Goal: Task Accomplishment & Management: Complete application form

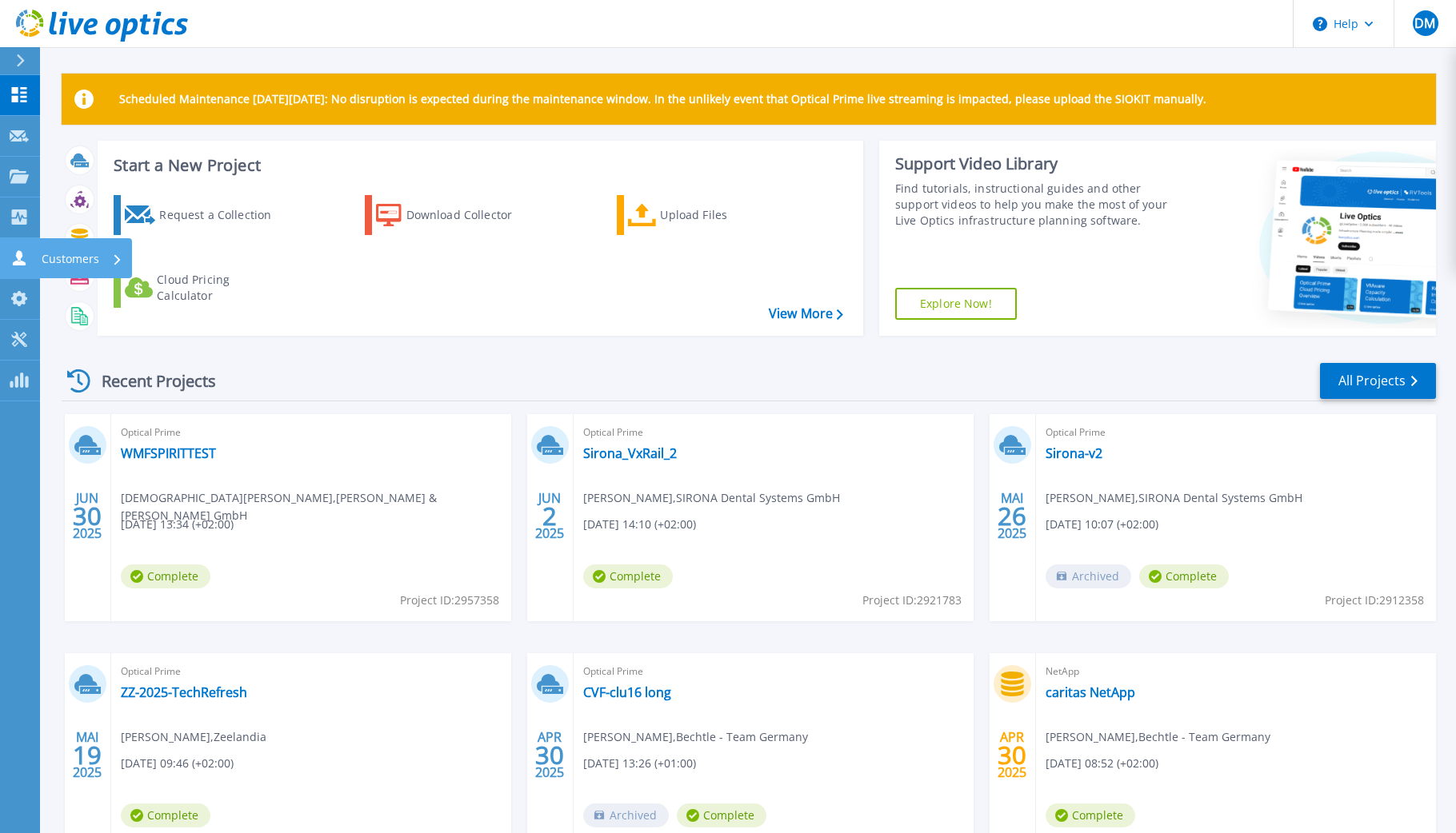
click at [28, 256] on icon at bounding box center [19, 258] width 19 height 16
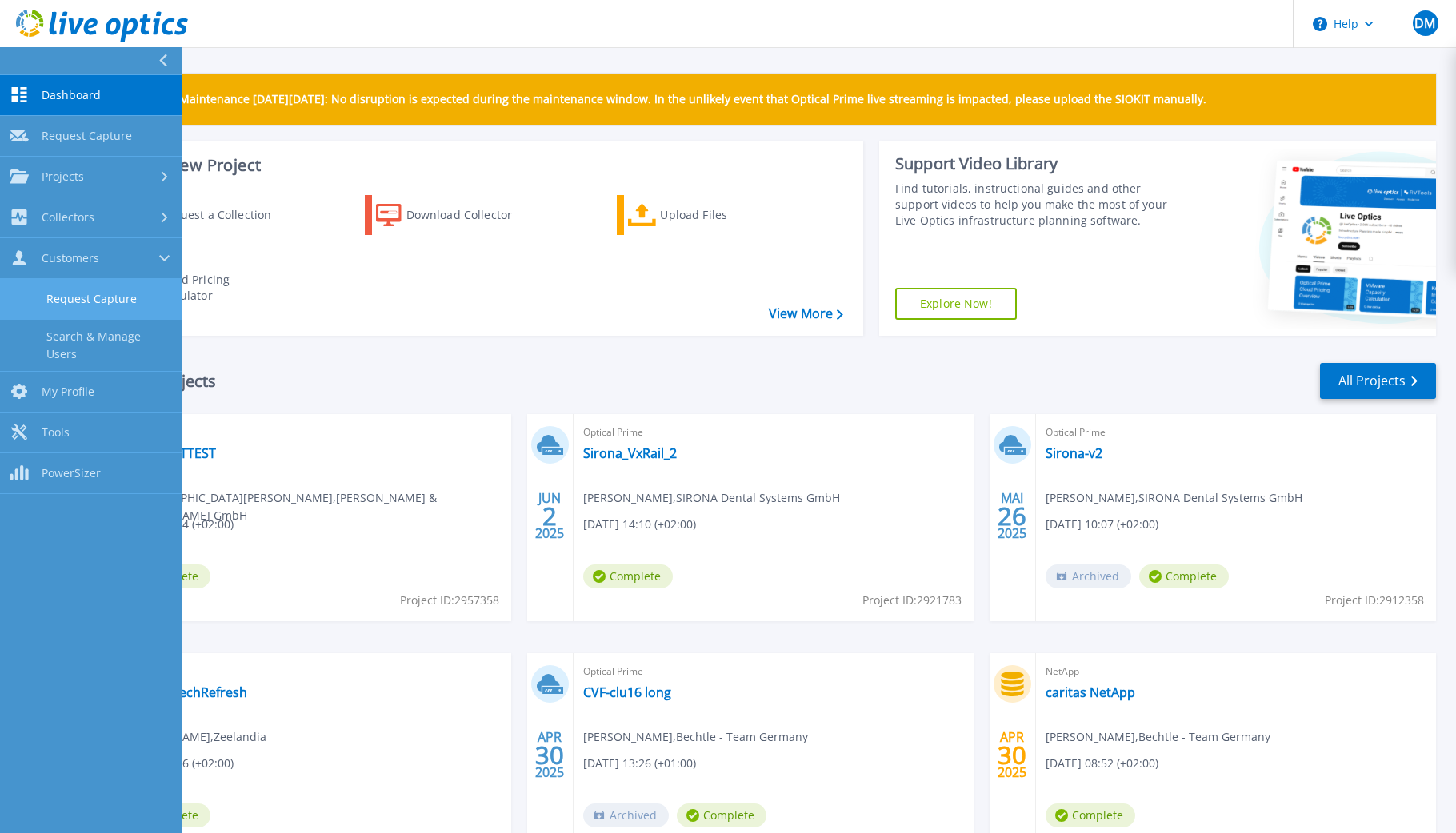
click at [106, 306] on link "Request Capture" at bounding box center [91, 299] width 182 height 41
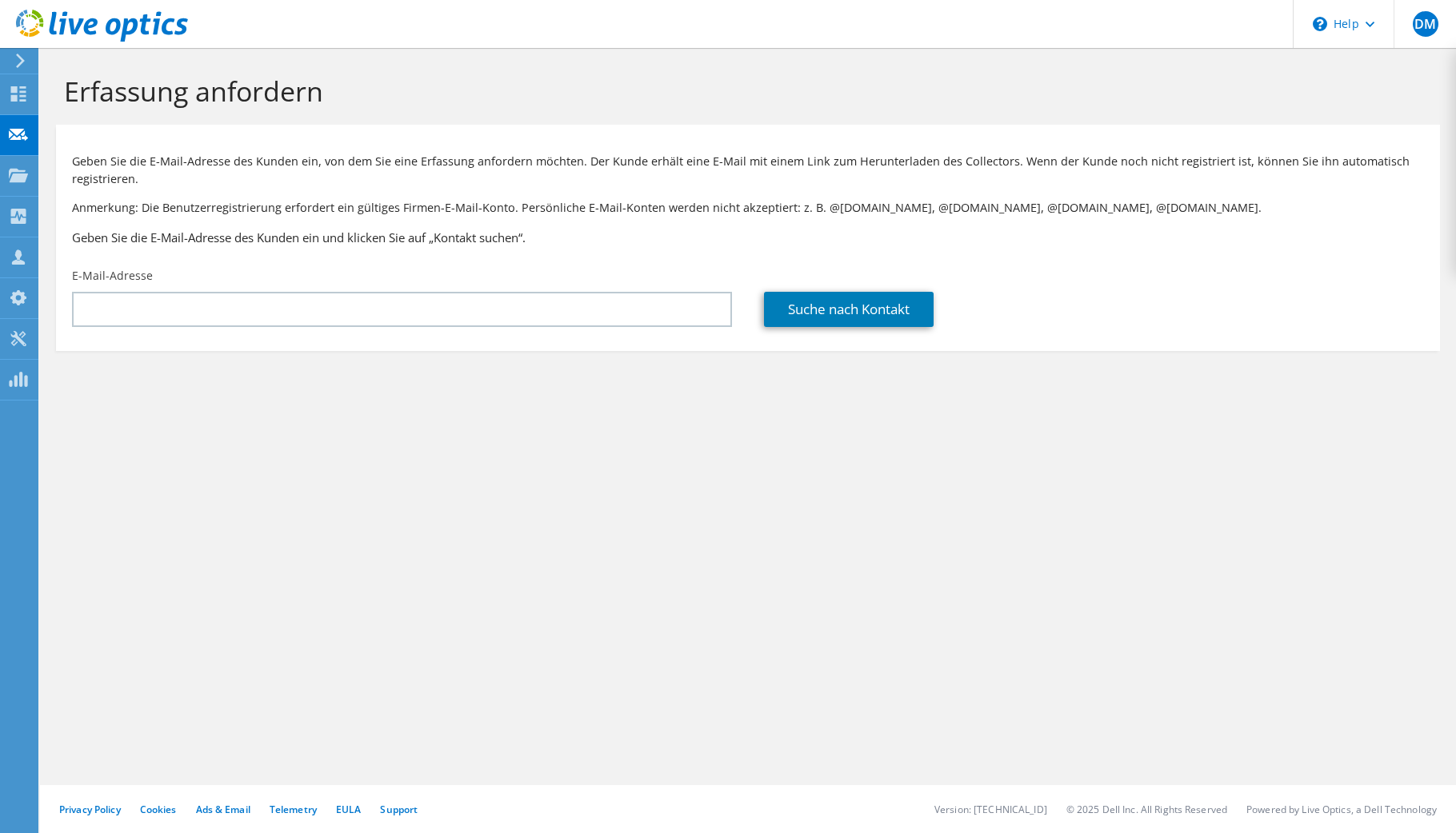
drag, startPoint x: 1340, startPoint y: 543, endPoint x: 1231, endPoint y: 525, distance: 110.5
click at [1341, 544] on div "Erfassung anfordern Geben Sie die E-Mail-Adresse des Kunden ein, von dem Sie ei…" at bounding box center [748, 441] width 1416 height 786
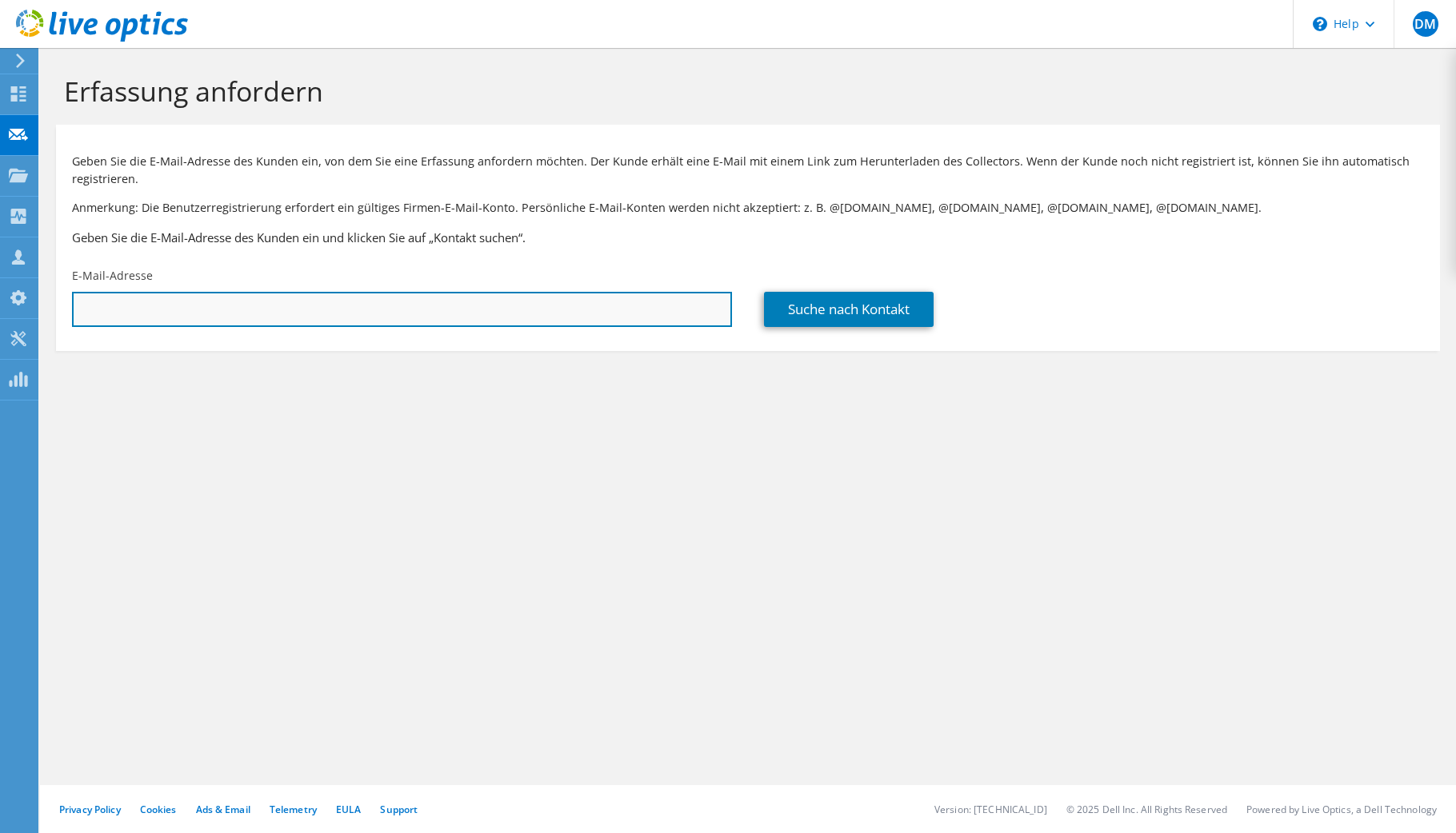
click at [287, 319] on input "text" at bounding box center [401, 310] width 660 height 35
paste input "Simone.Zoladz@dentsplysirona.com"
type input "Simone.Zoladz@dentsplysirona.com"
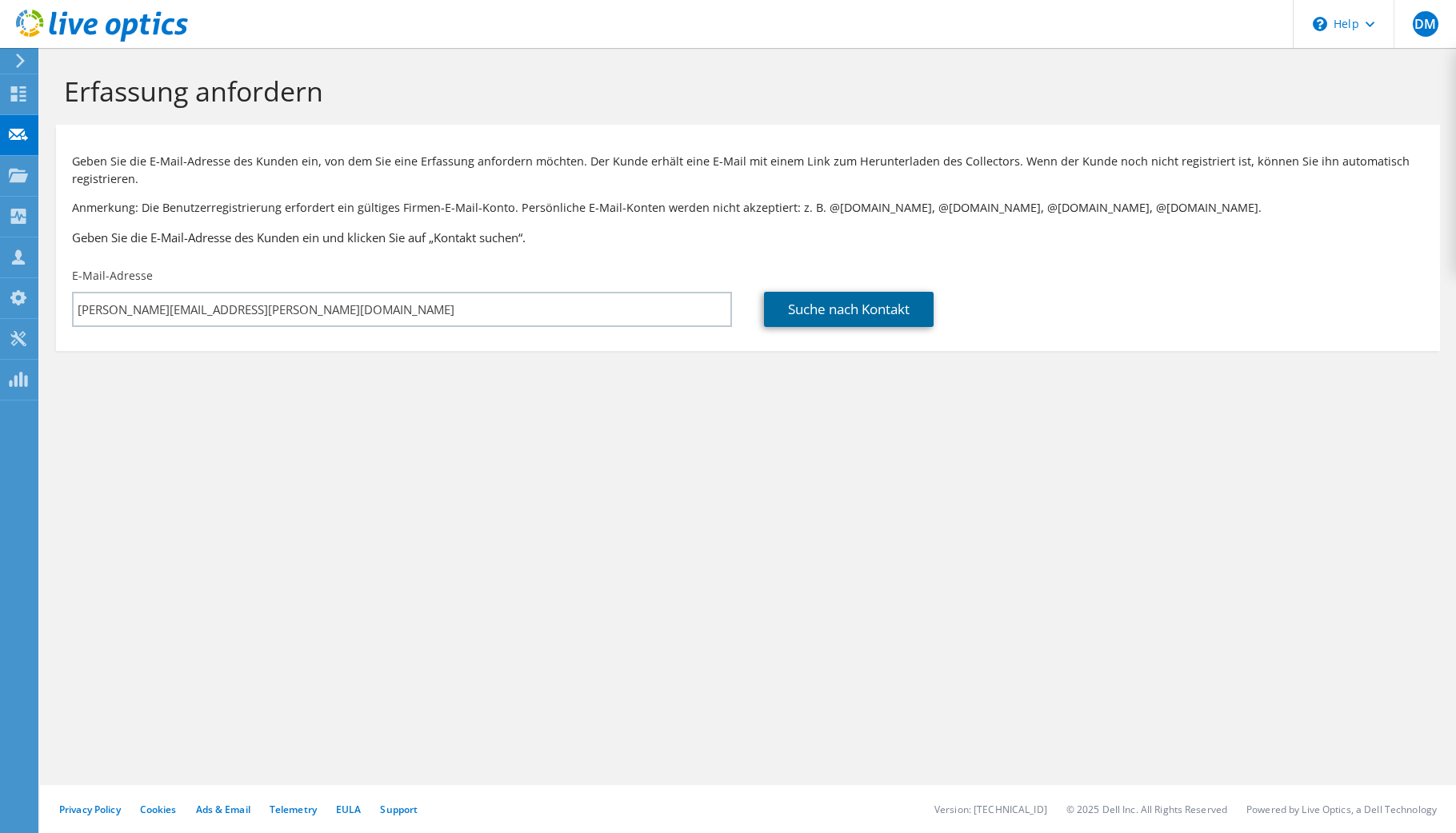
click at [842, 315] on link "Suche nach Kontakt" at bounding box center [849, 310] width 170 height 35
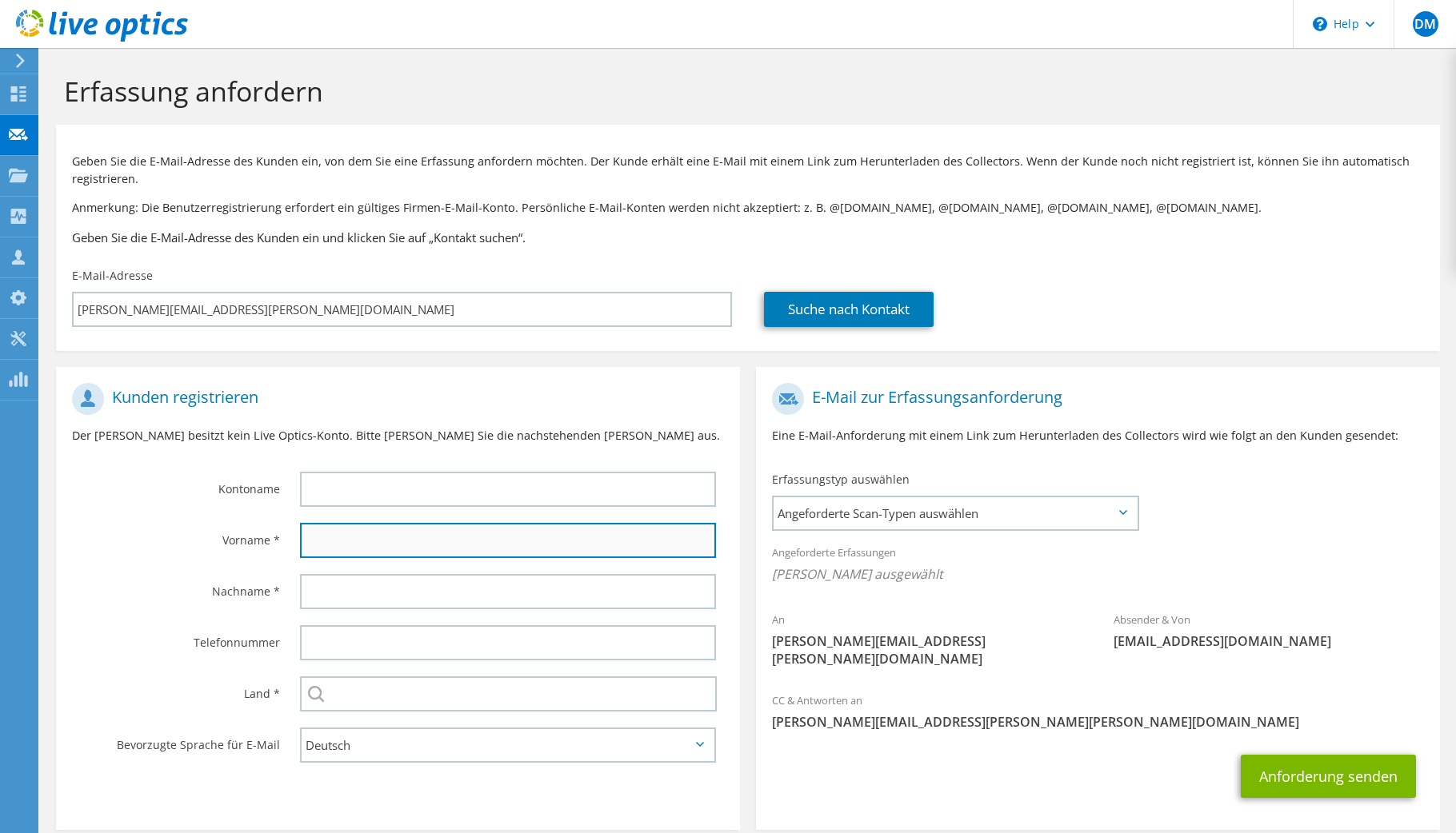
click at [359, 551] on input "text" at bounding box center [508, 541] width 416 height 35
type input "Simone"
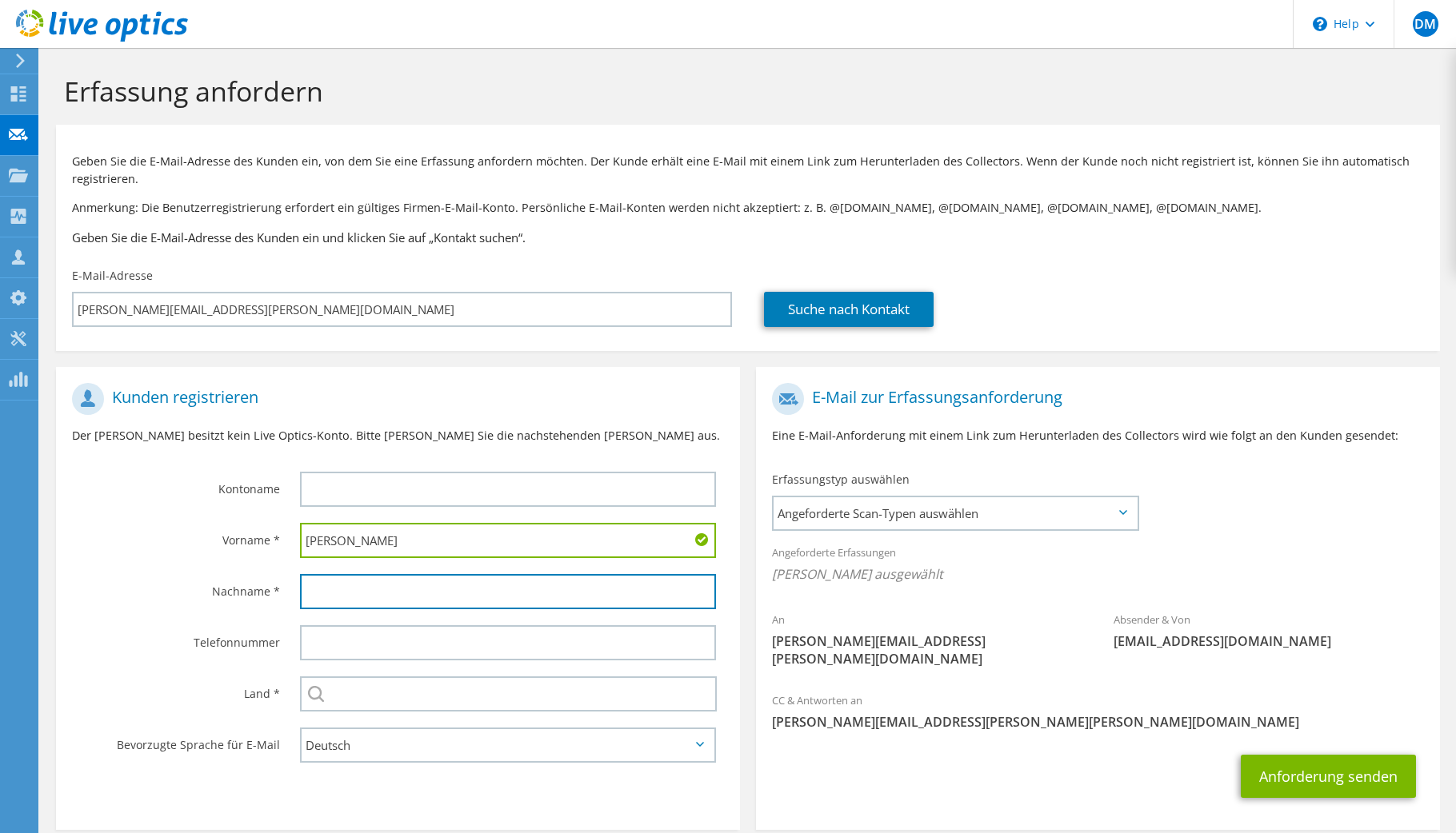
paste input "[PERSON_NAME][EMAIL_ADDRESS][PERSON_NAME][DOMAIN_NAME]"
type input "Zoladz"
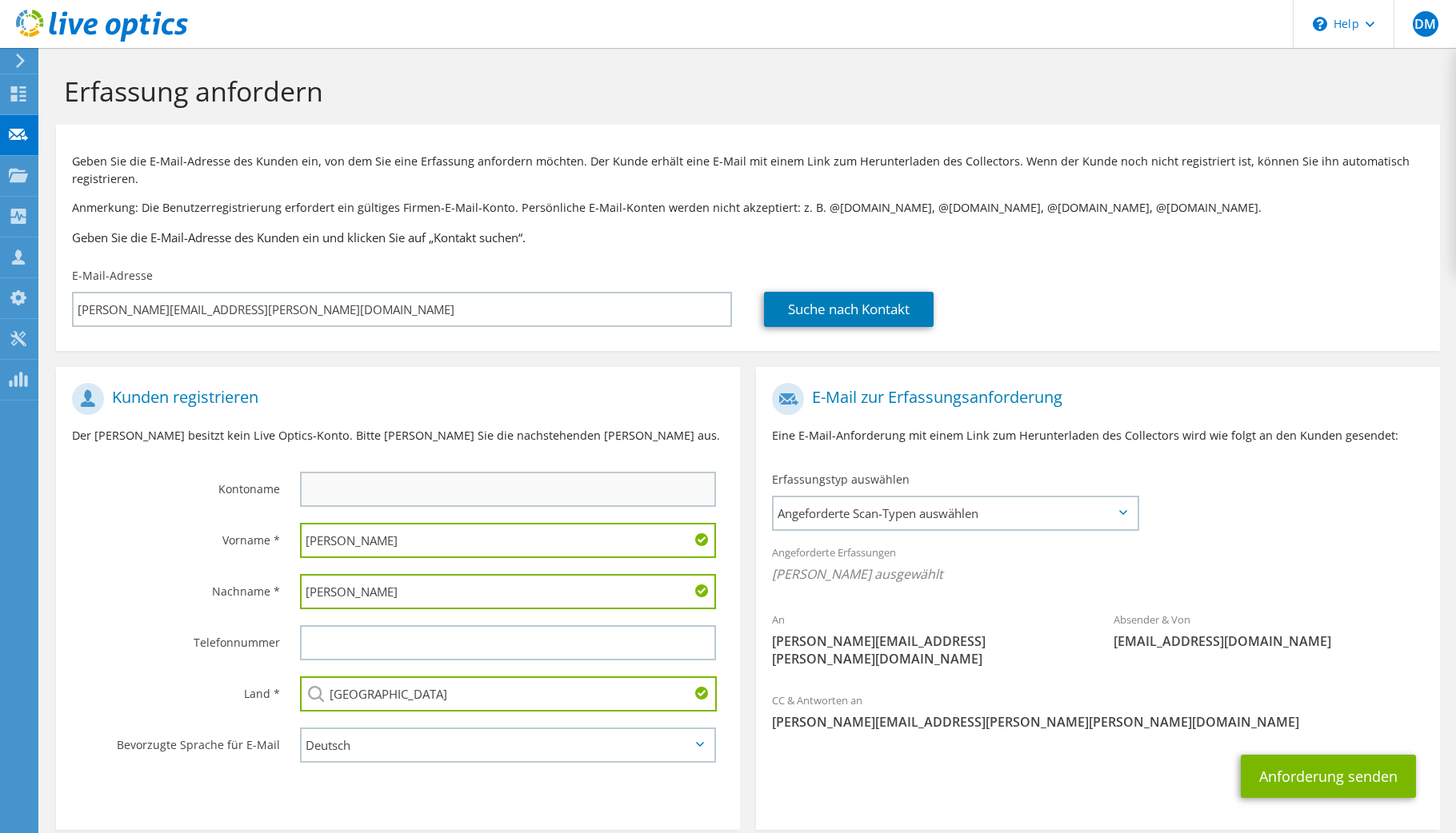
type input "Deutschland"
click at [323, 492] on input "text" at bounding box center [508, 489] width 416 height 35
type input "Orametrix"
click at [881, 510] on span "Angeforderte Scan-Typen auswählen" at bounding box center [955, 513] width 363 height 32
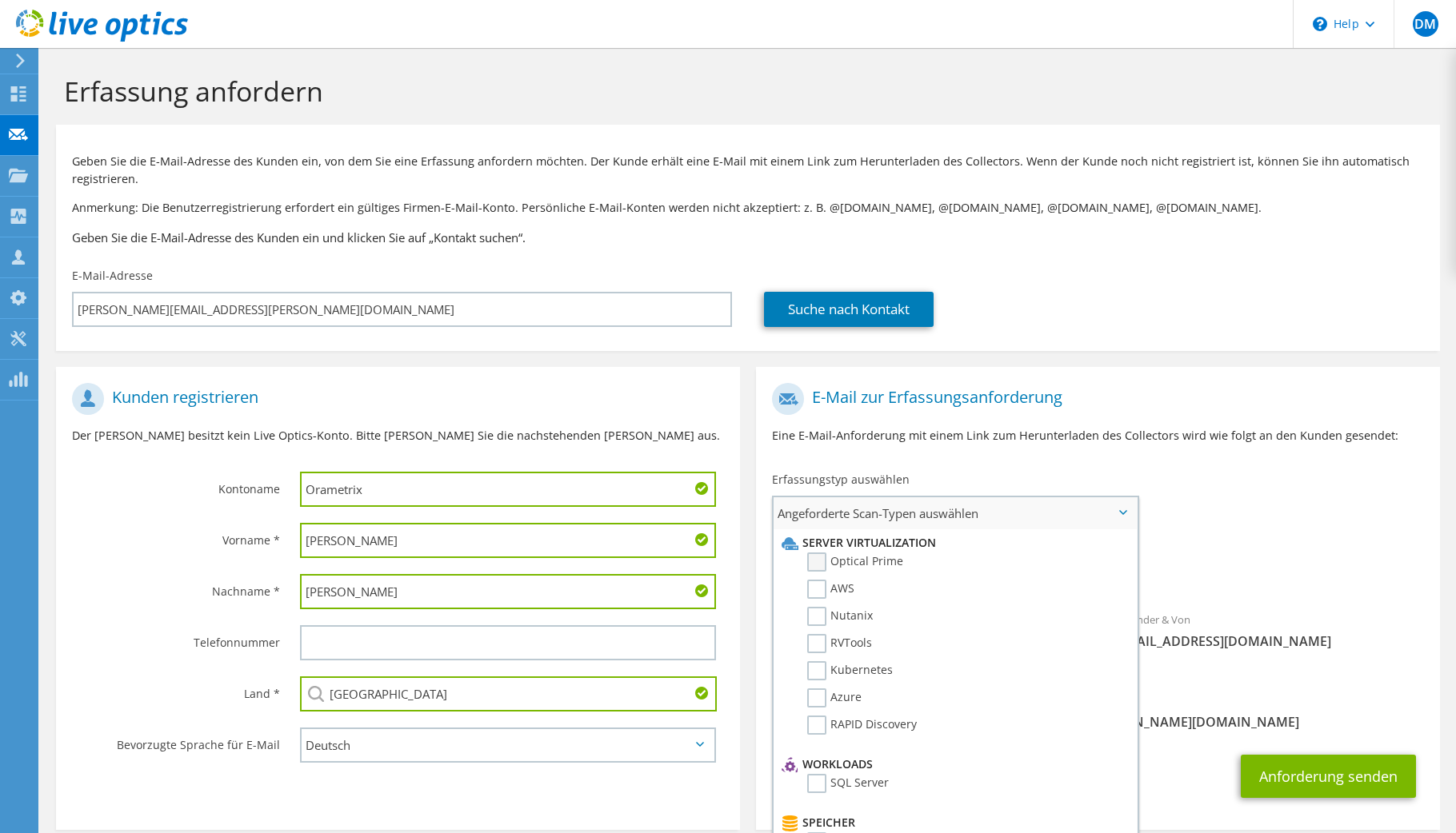
click at [845, 570] on label "Optical Prime" at bounding box center [855, 562] width 96 height 19
click at [0, 0] on input "Optical Prime" at bounding box center [0, 0] width 0 height 0
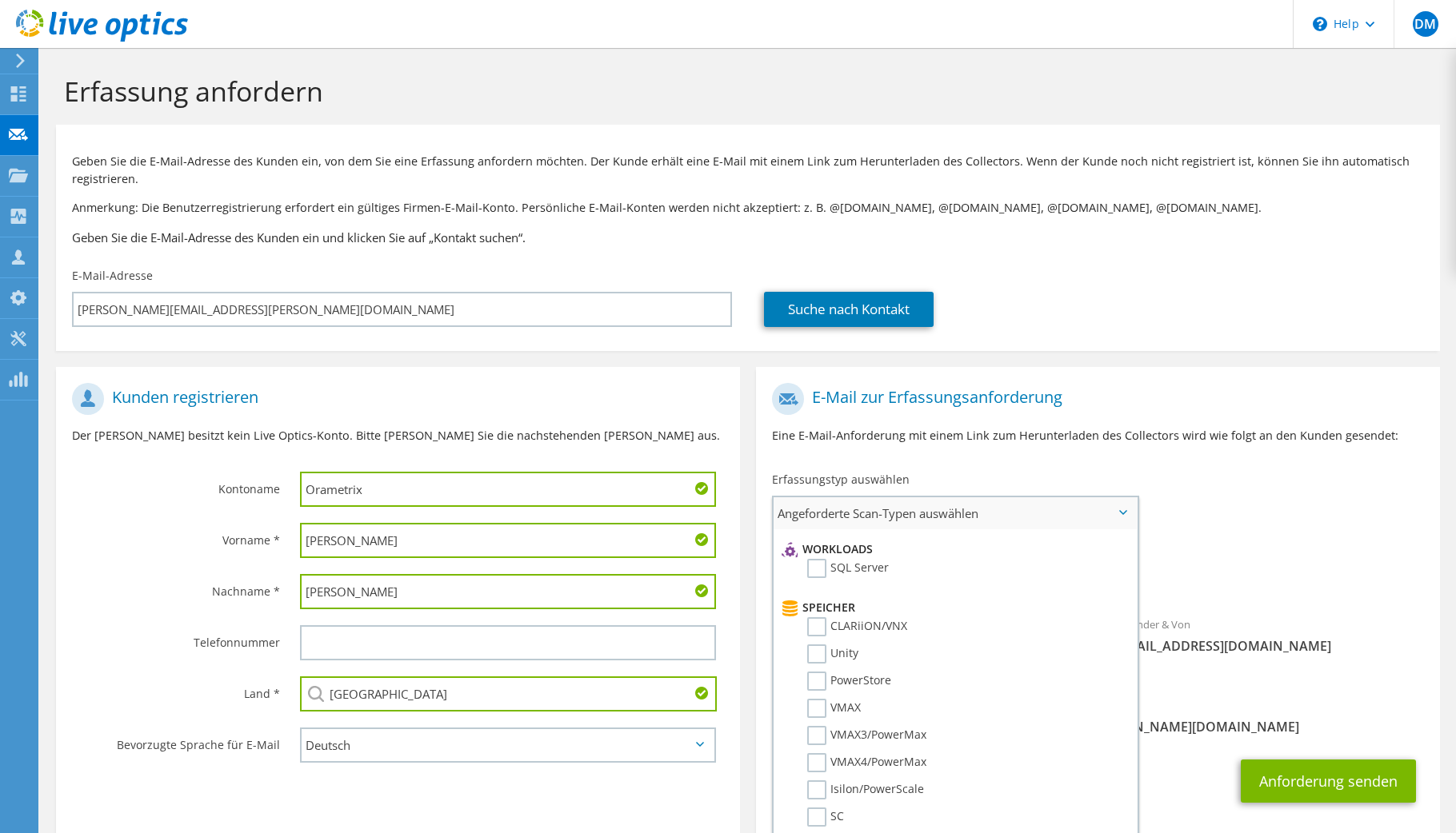
scroll to position [245, 0]
click at [820, 817] on label "NetApp" at bounding box center [839, 815] width 64 height 19
click at [0, 0] on input "NetApp" at bounding box center [0, 0] width 0 height 0
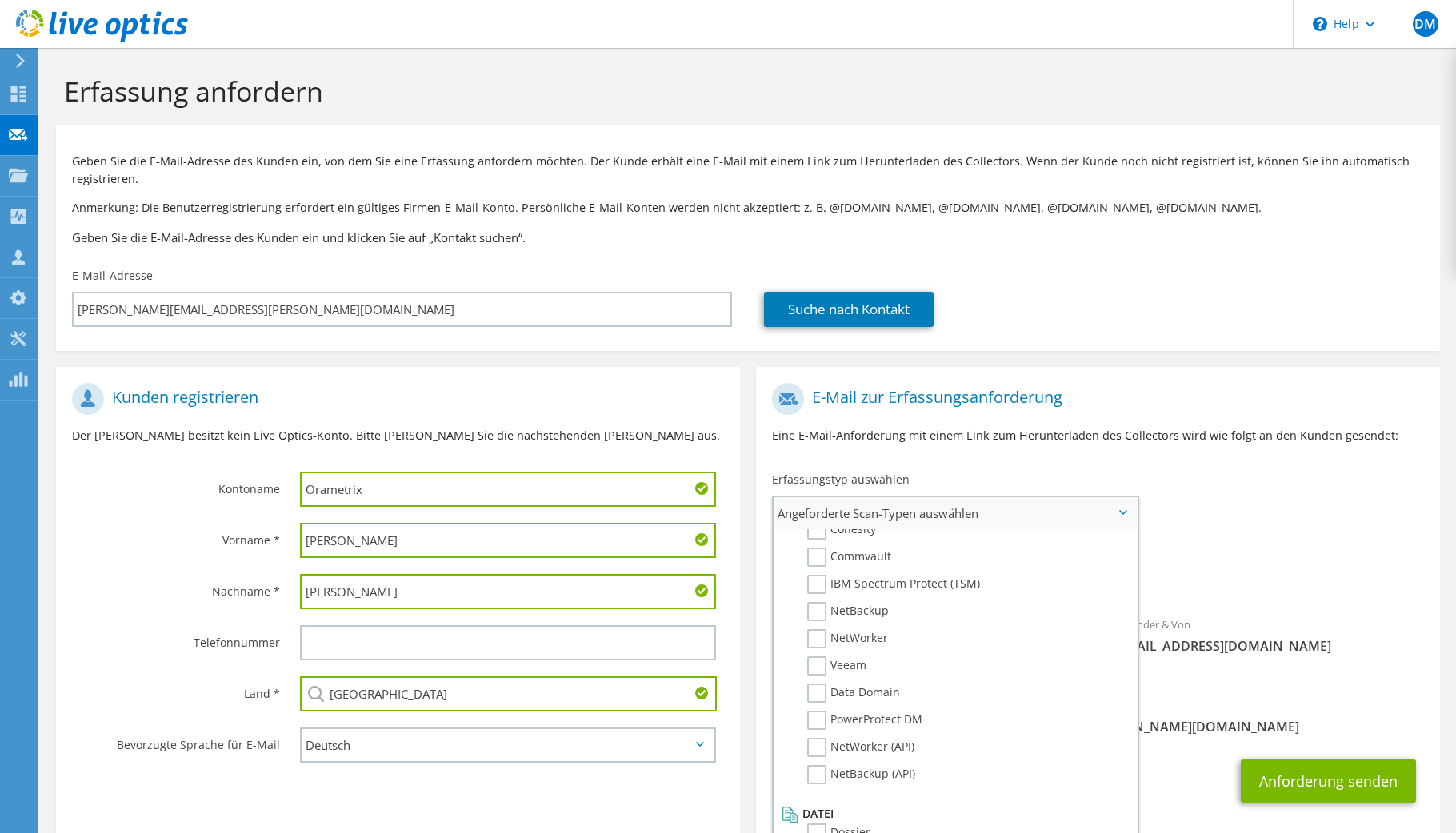
scroll to position [761, 0]
click at [819, 825] on label "Dossier" at bounding box center [838, 824] width 63 height 19
click at [0, 0] on input "Dossier" at bounding box center [0, 0] width 0 height 0
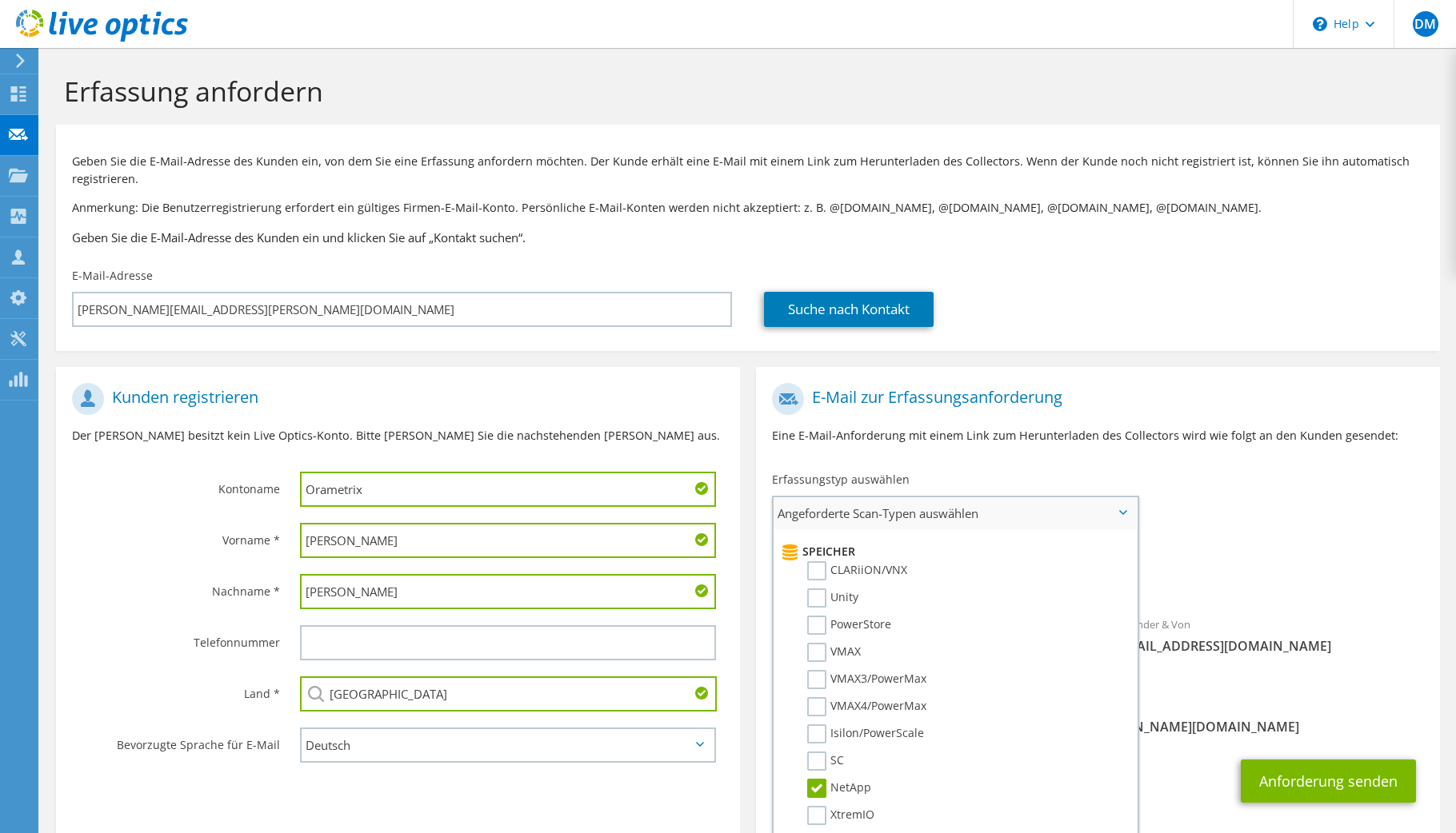
click at [815, 789] on label "NetApp" at bounding box center [839, 788] width 64 height 19
click at [0, 0] on input "NetApp" at bounding box center [0, 0] width 0 height 0
click at [1277, 556] on div "Angeforderte Erfassungen Keine Scans ausgewählt Optical Prime Dossier" at bounding box center [1098, 567] width 684 height 64
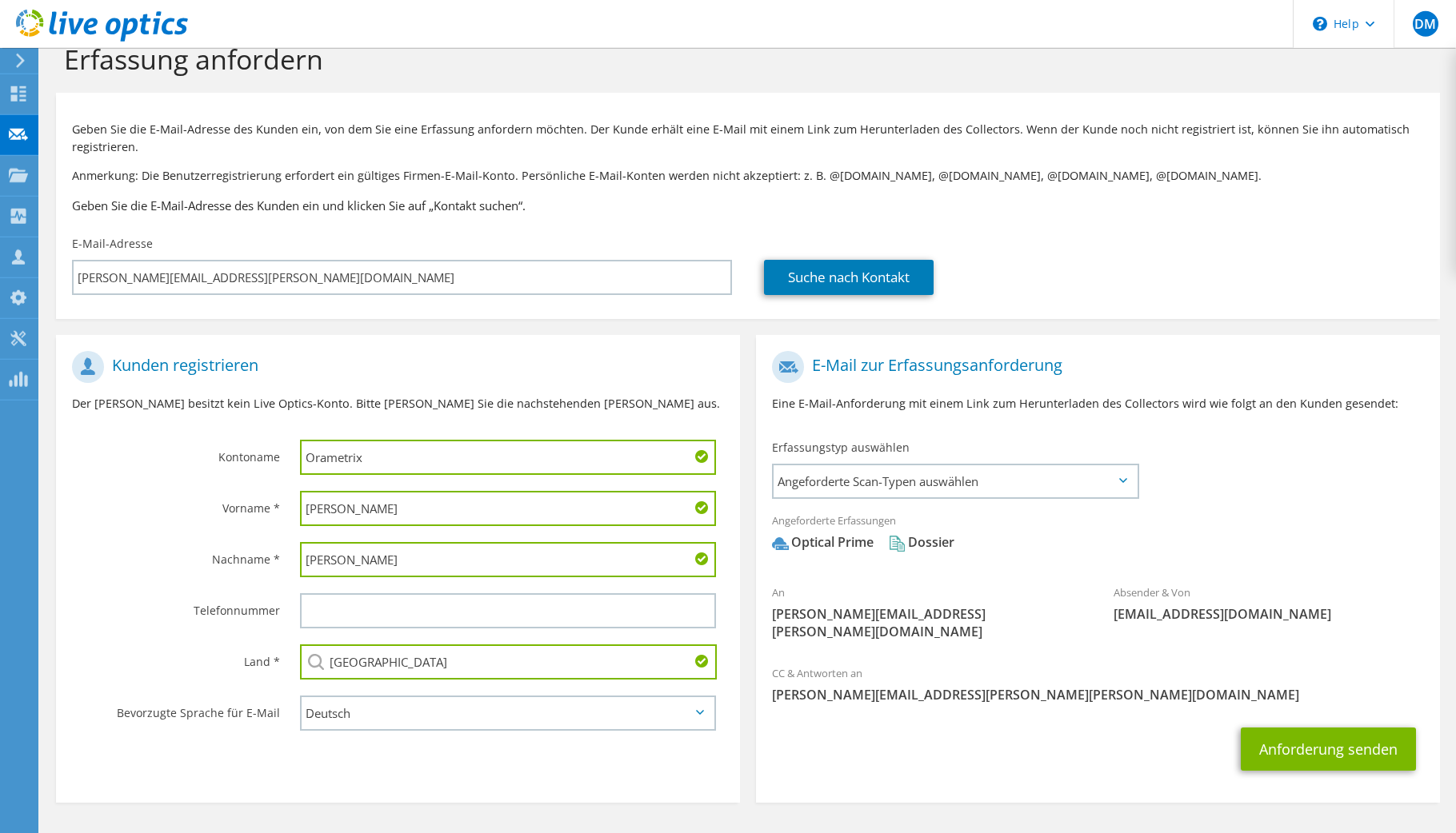
scroll to position [64, 0]
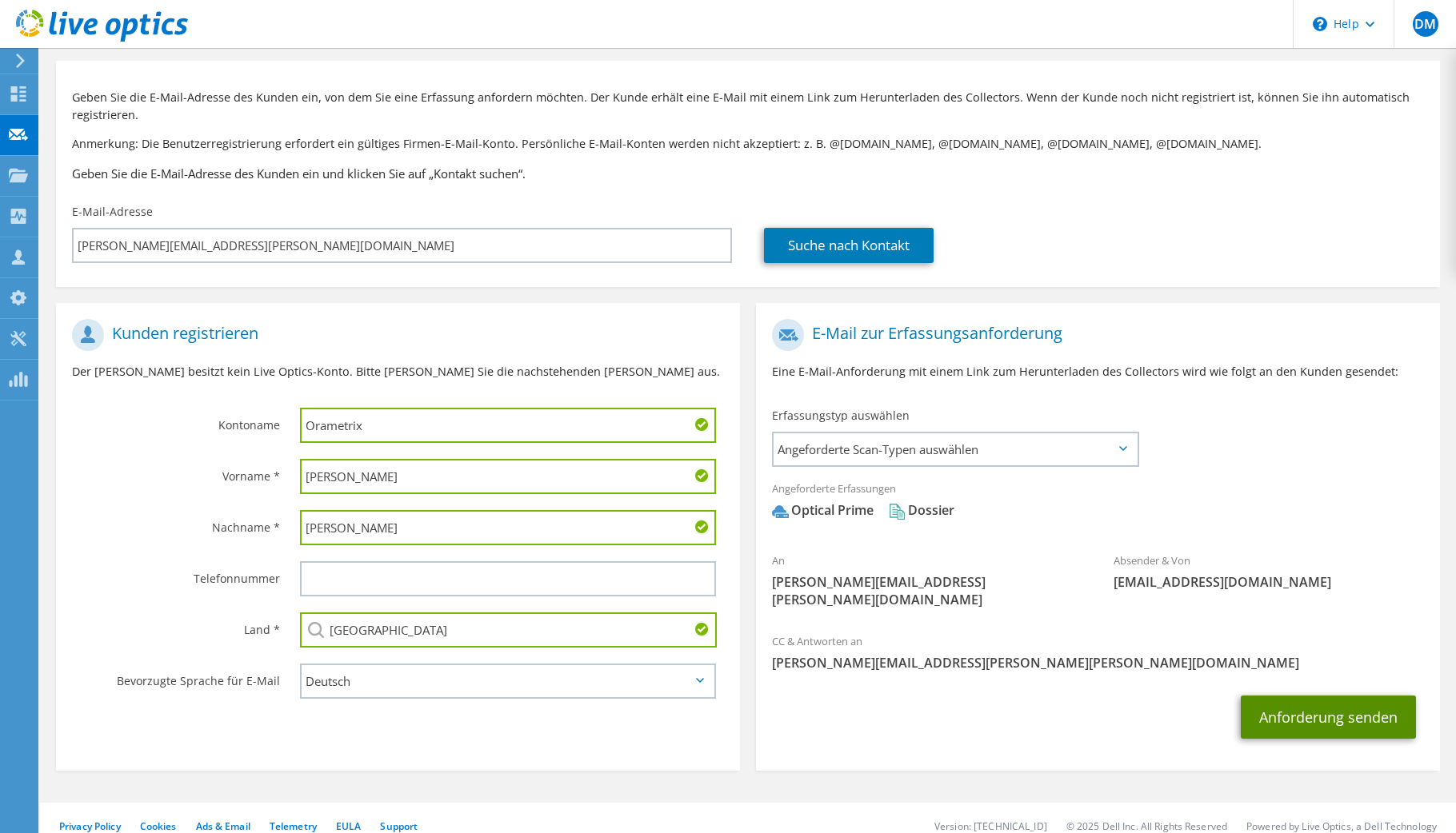
click at [1333, 706] on button "Anforderung senden" at bounding box center [1328, 717] width 175 height 43
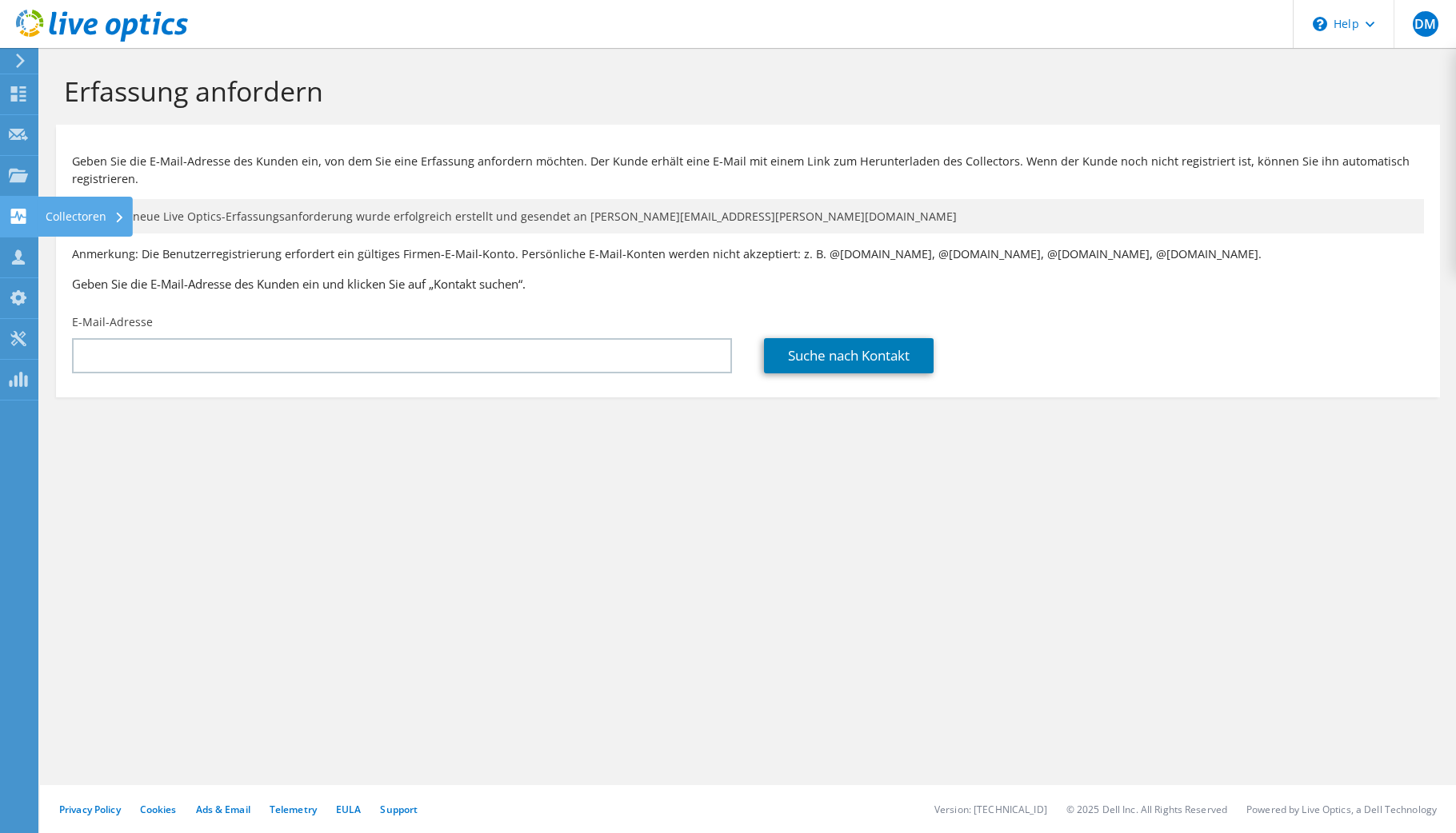
click at [28, 216] on icon at bounding box center [18, 216] width 19 height 16
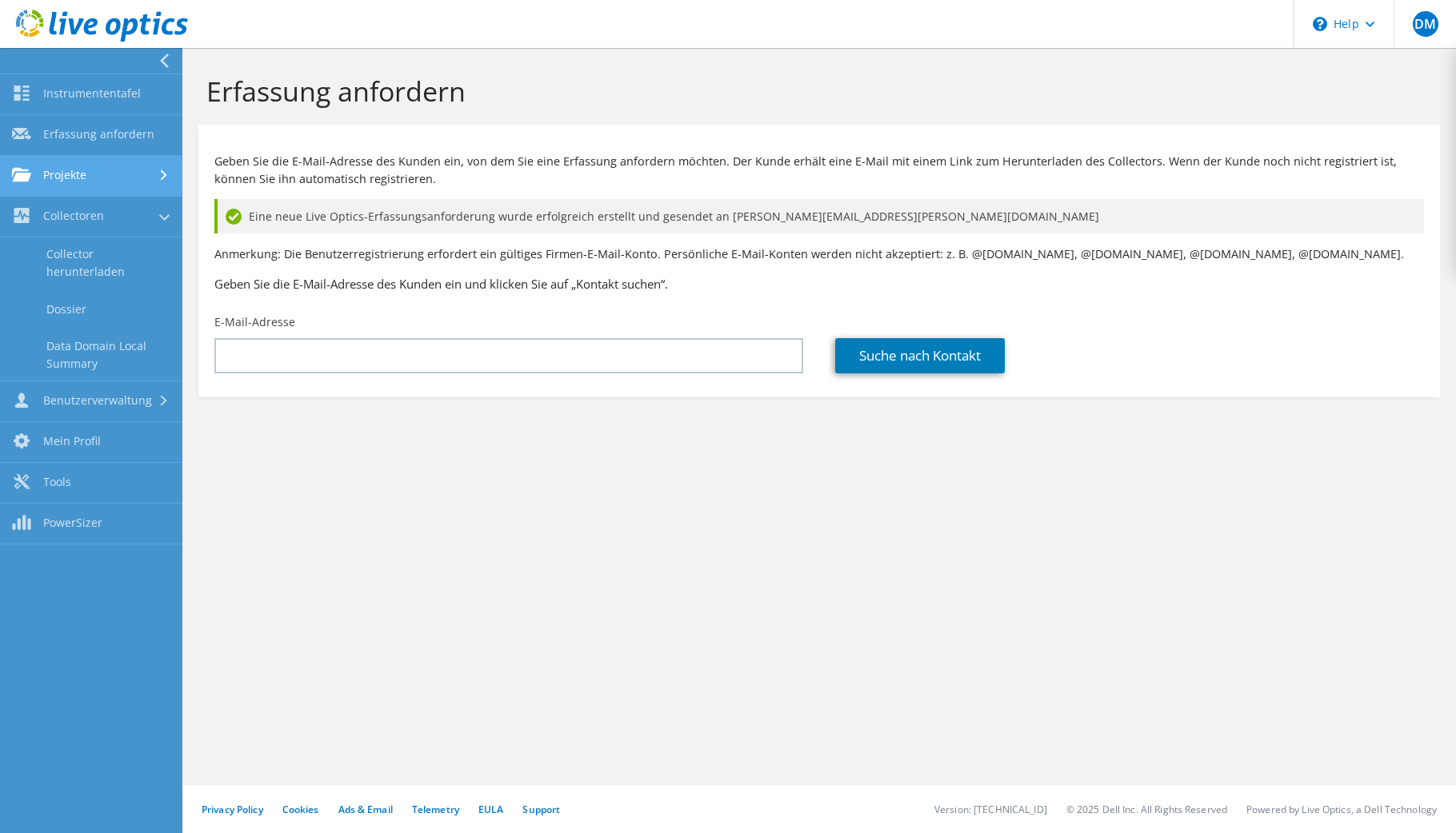
click at [74, 172] on link "Projekte" at bounding box center [91, 176] width 182 height 41
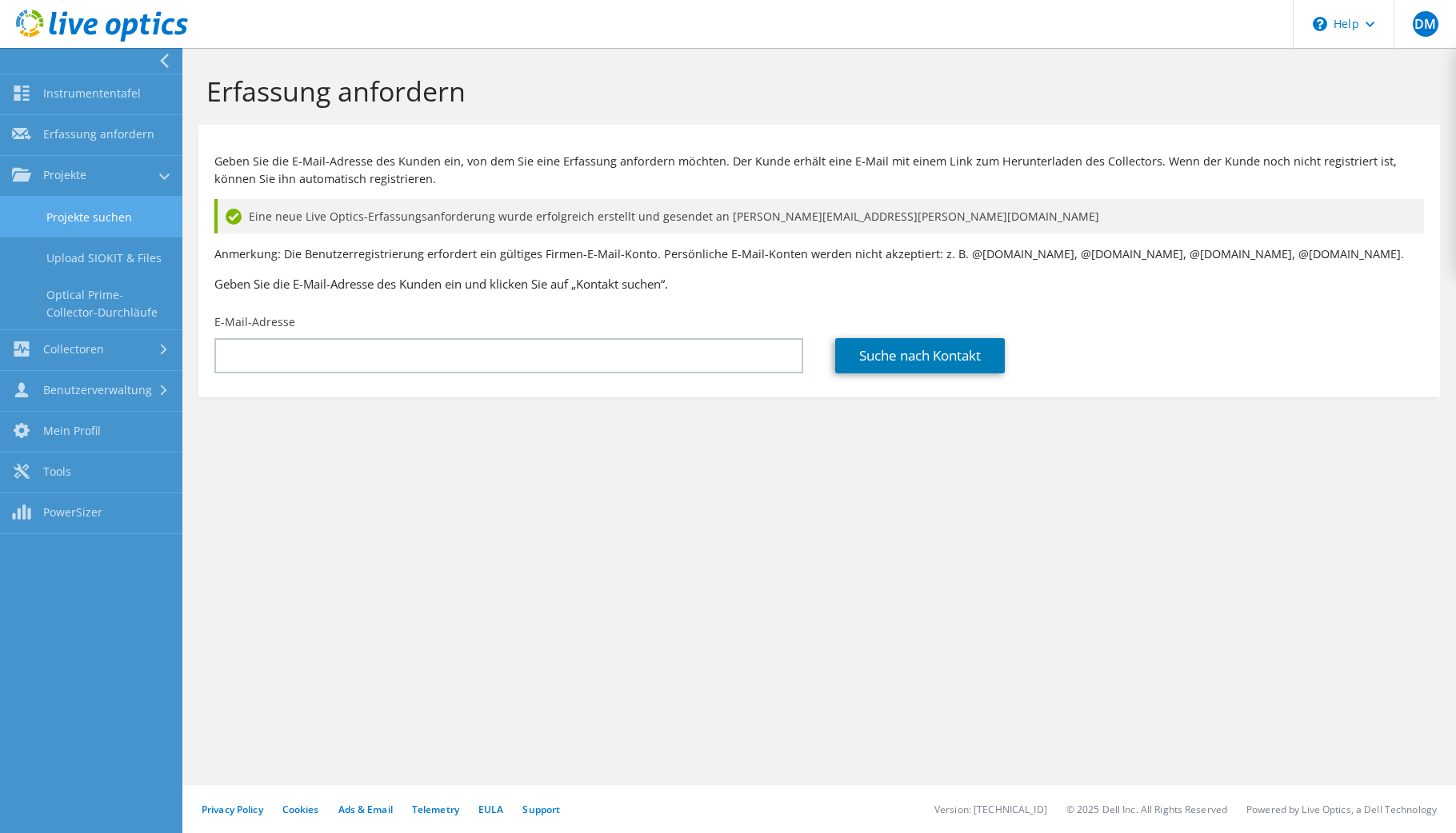
click at [105, 221] on link "Projekte suchen" at bounding box center [91, 216] width 182 height 41
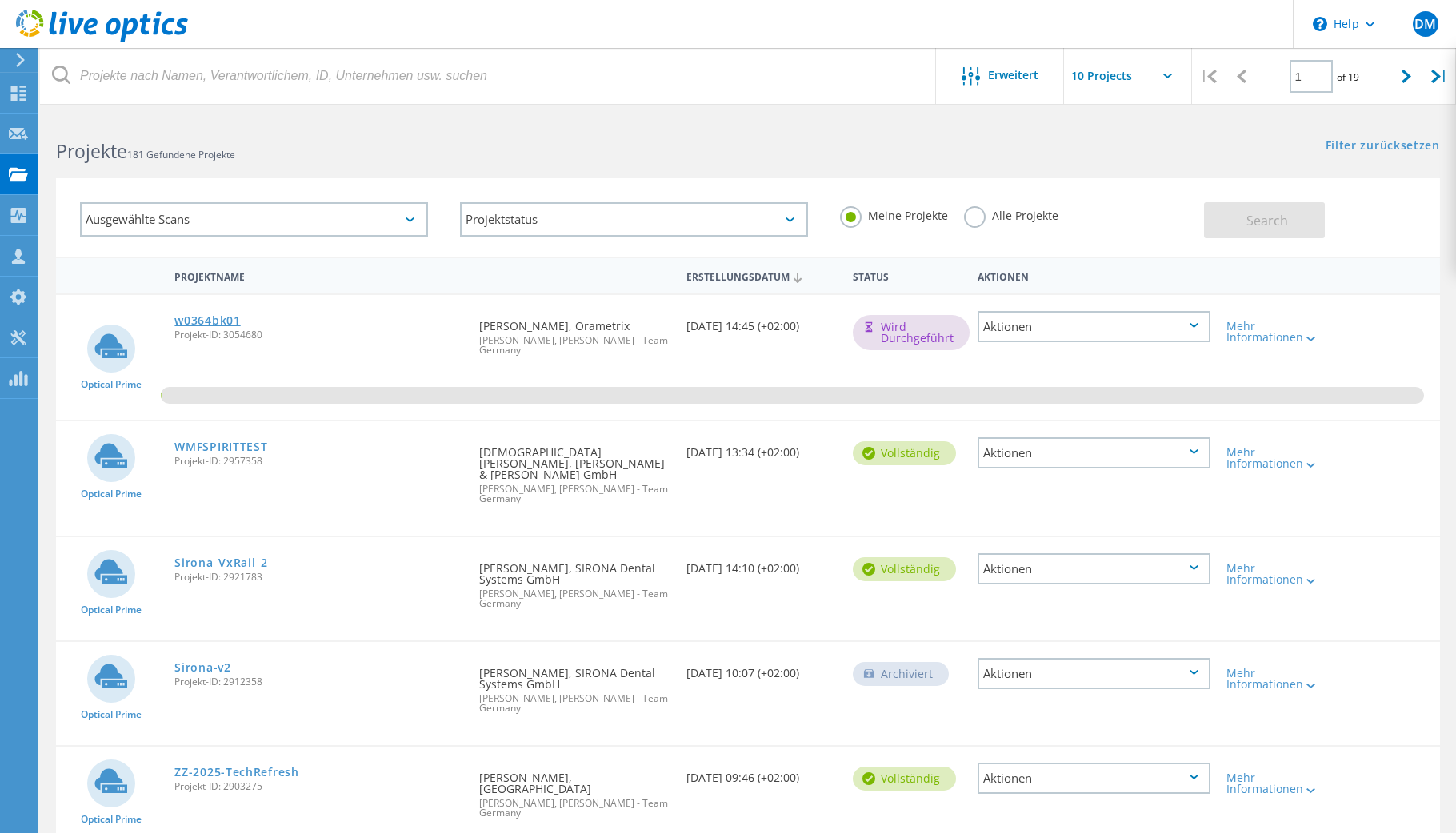
click at [212, 317] on link "w0364bk01" at bounding box center [207, 320] width 66 height 11
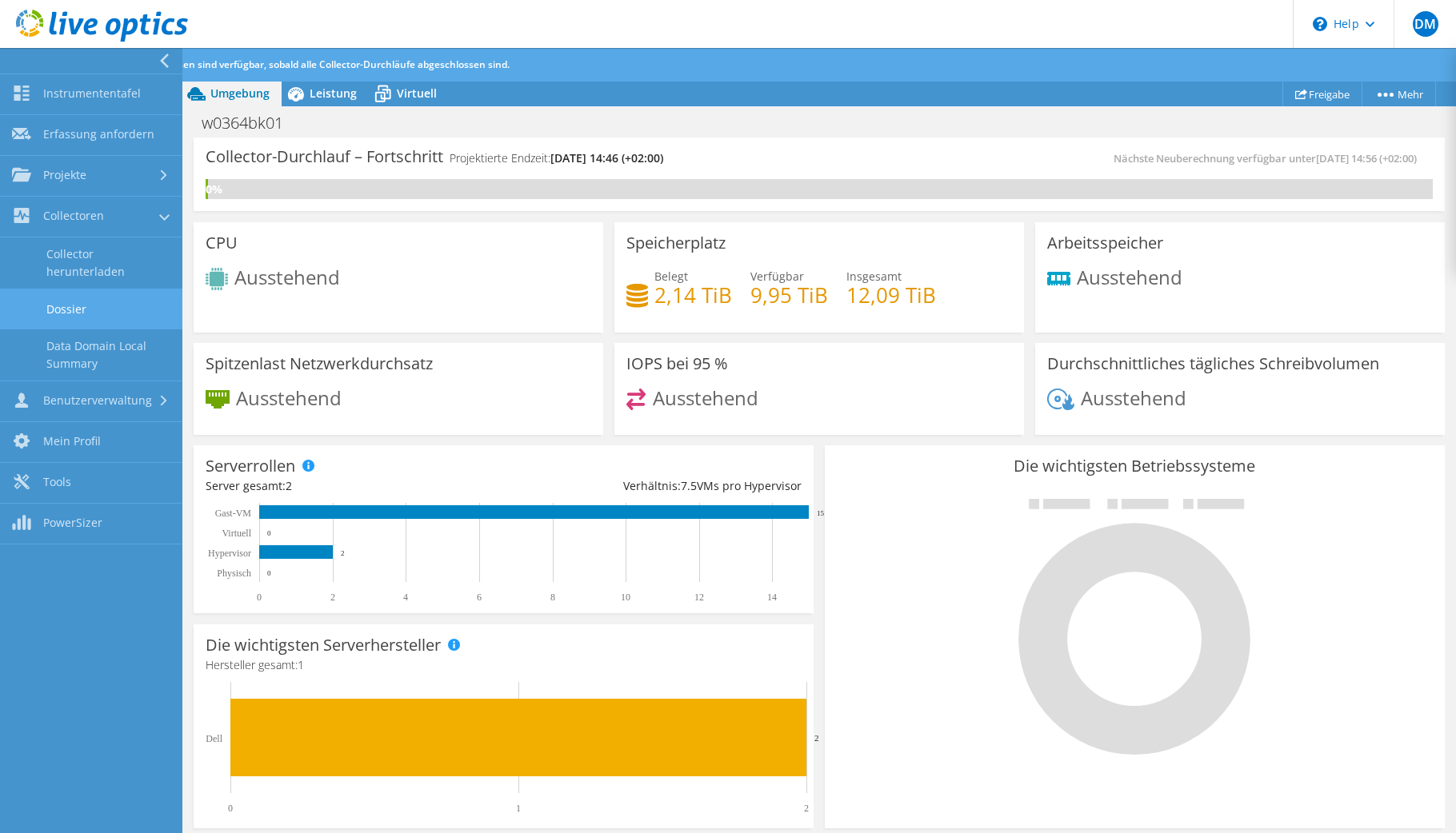
click at [118, 306] on link "Dossier" at bounding box center [91, 309] width 182 height 41
